Goal: Task Accomplishment & Management: Manage account settings

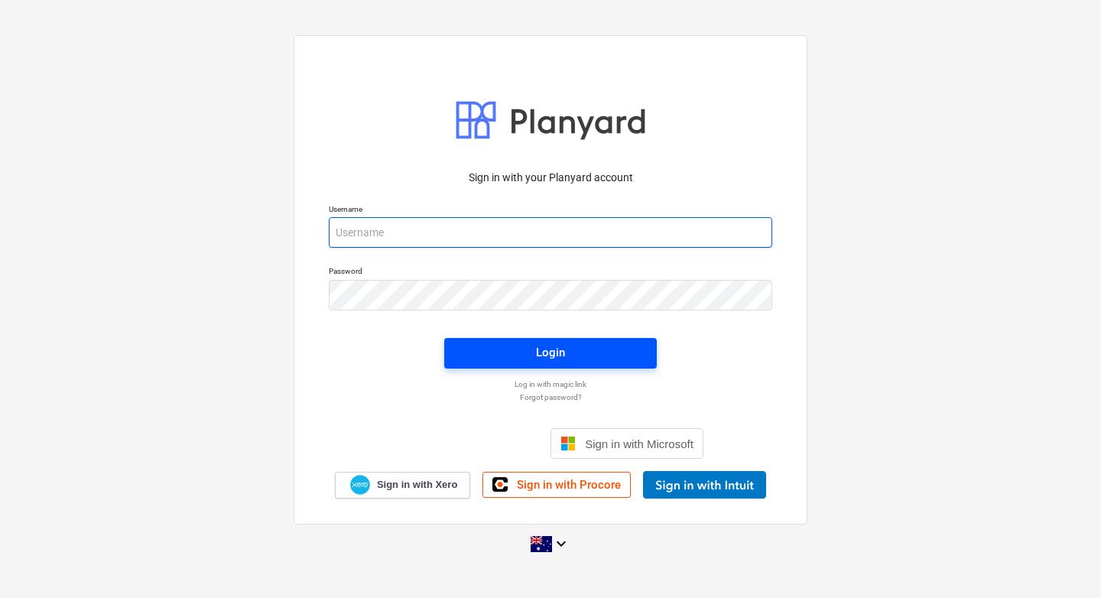
type input "[EMAIL_ADDRESS][DOMAIN_NAME]"
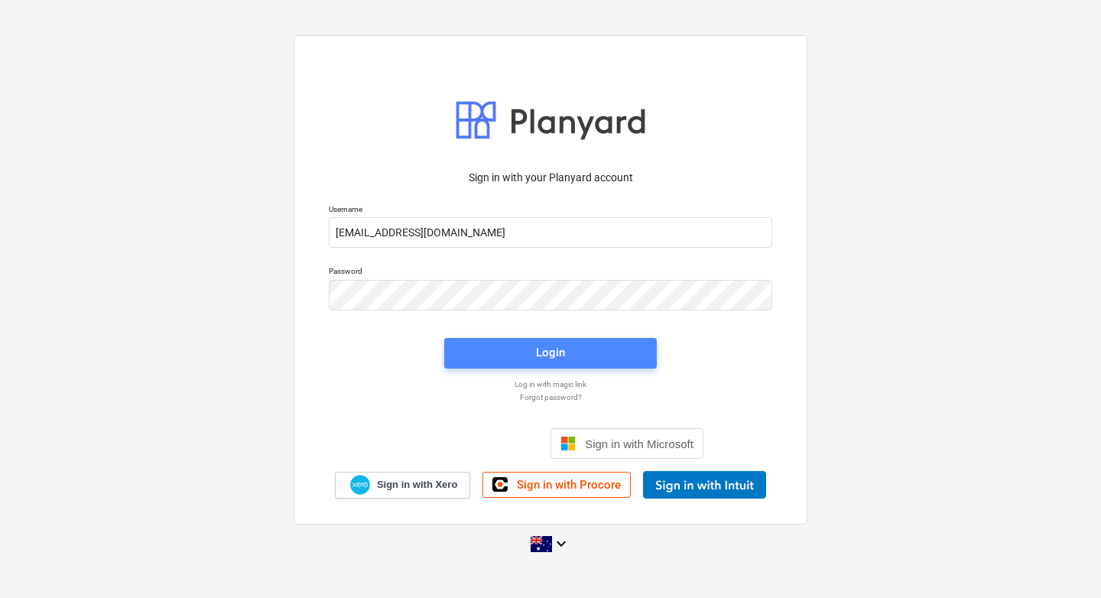
click at [559, 352] on div "Login" at bounding box center [550, 352] width 29 height 20
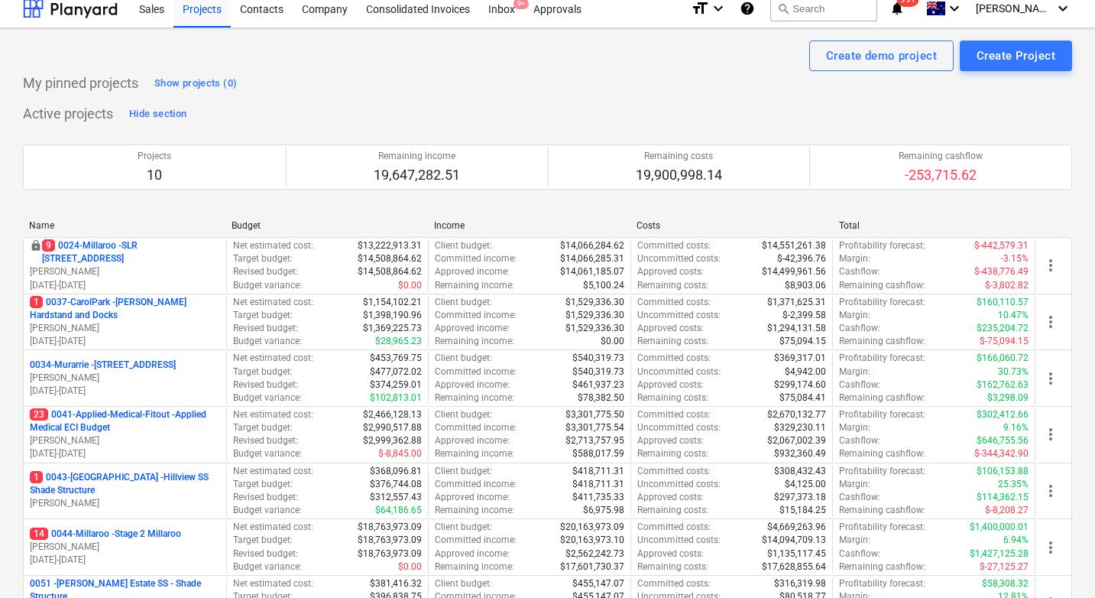
scroll to position [10, 0]
click at [503, 15] on div "Inbox 9+" at bounding box center [501, 8] width 45 height 39
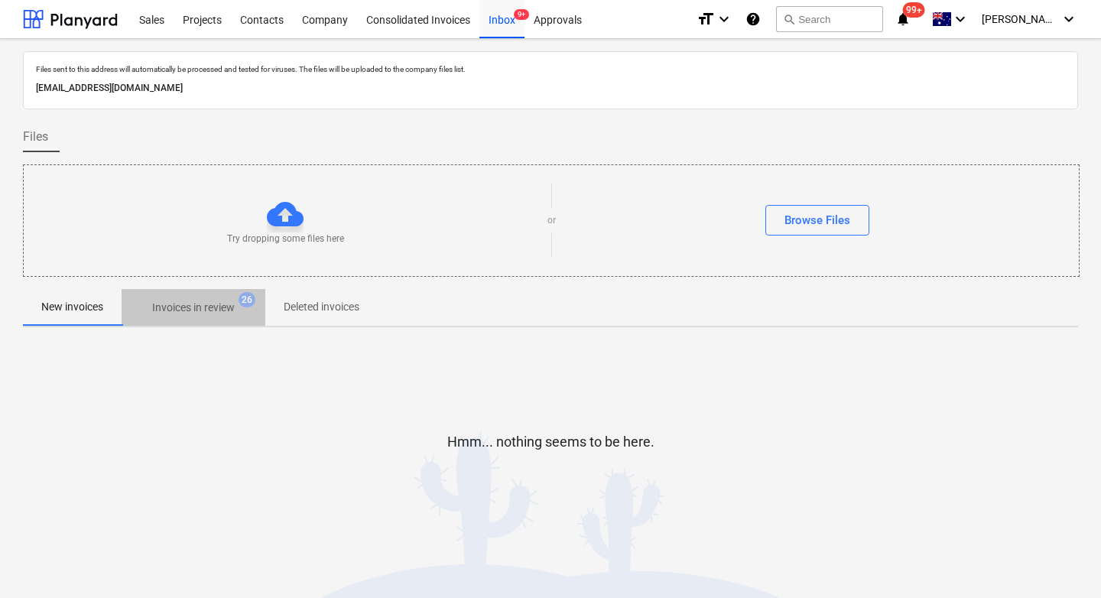
click at [196, 309] on p "Invoices in review" at bounding box center [193, 308] width 83 height 16
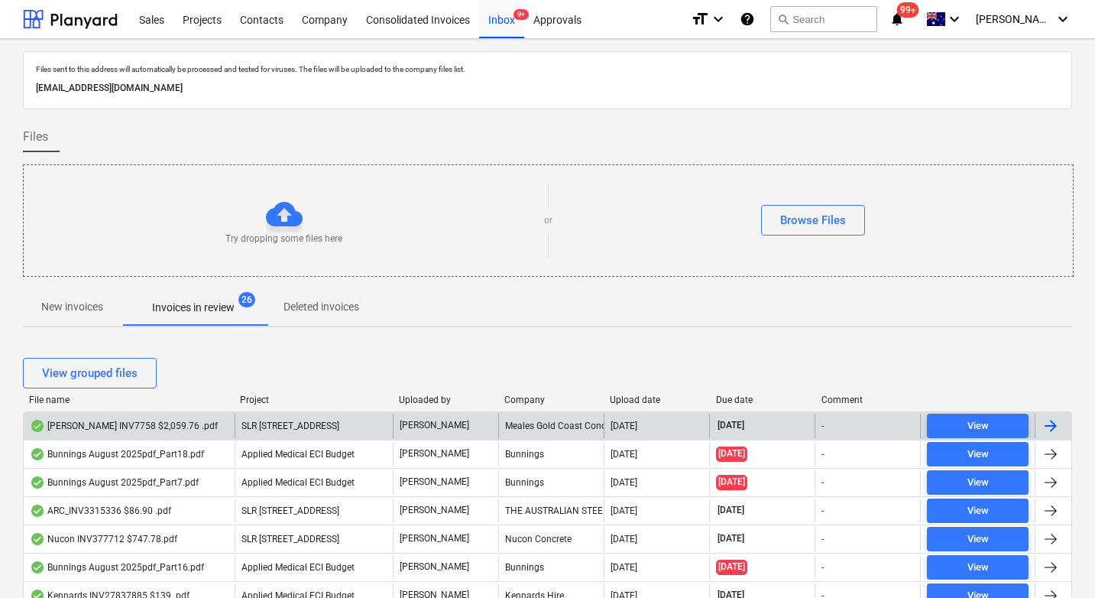
scroll to position [126, 0]
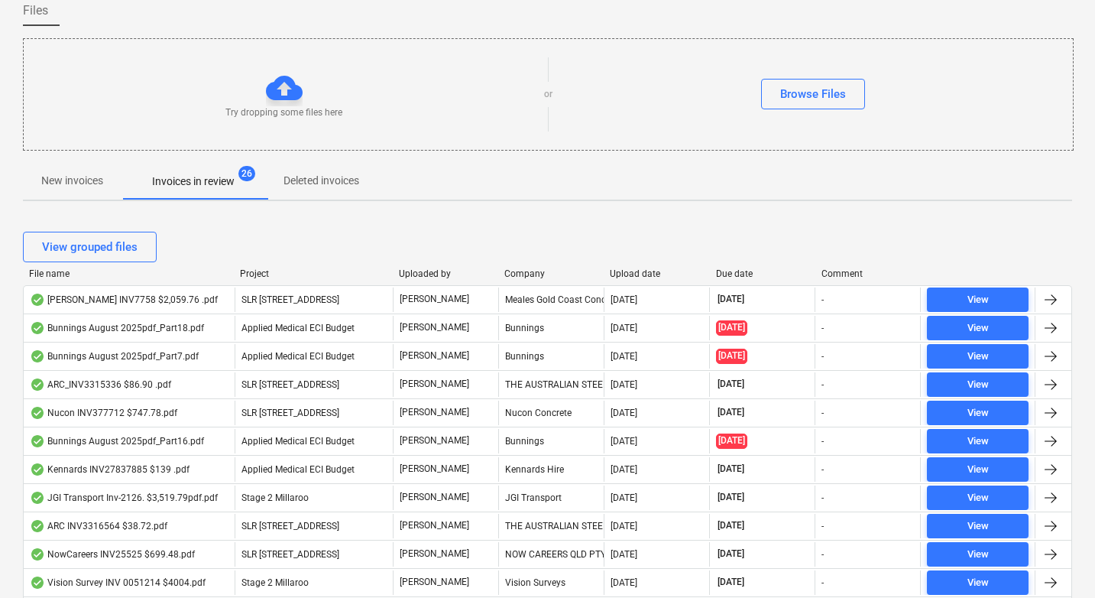
click at [736, 272] on div "Due date" at bounding box center [762, 273] width 93 height 11
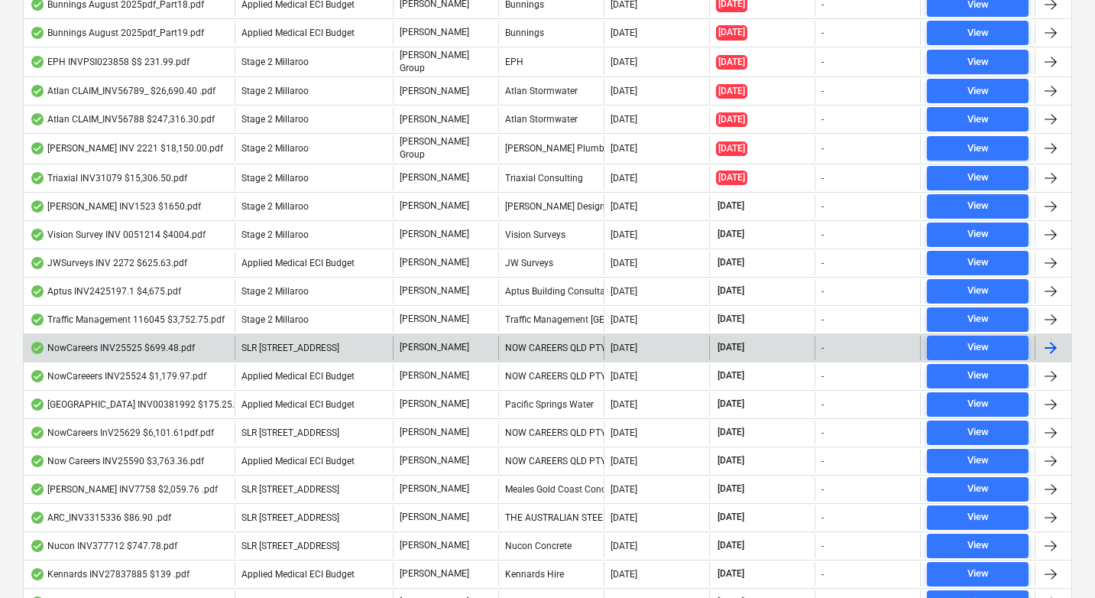
scroll to position [957, 0]
